Goal: Use online tool/utility: Use online tool/utility

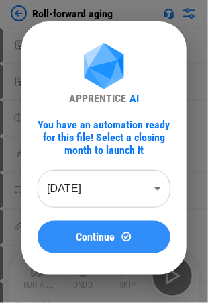
click at [95, 234] on span "Continue" at bounding box center [96, 237] width 39 height 11
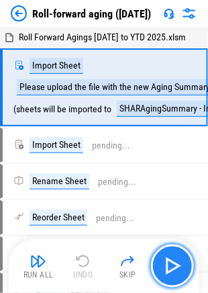
click at [173, 266] on img "button" at bounding box center [172, 265] width 21 height 21
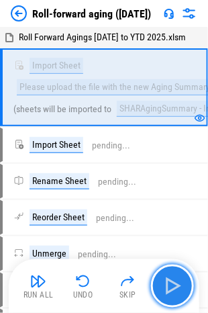
click at [173, 291] on img "button" at bounding box center [172, 285] width 21 height 21
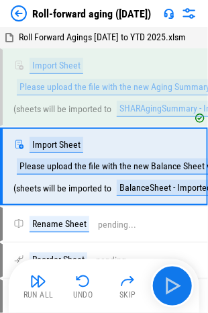
click at [185, 285] on button "button" at bounding box center [172, 286] width 43 height 43
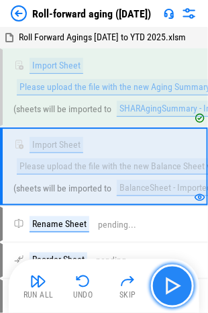
click at [169, 283] on img "button" at bounding box center [172, 285] width 21 height 21
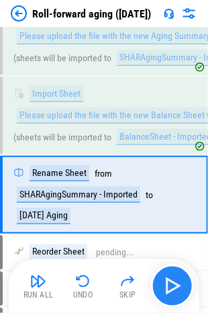
scroll to position [87, 0]
